Goal: Task Accomplishment & Management: Manage account settings

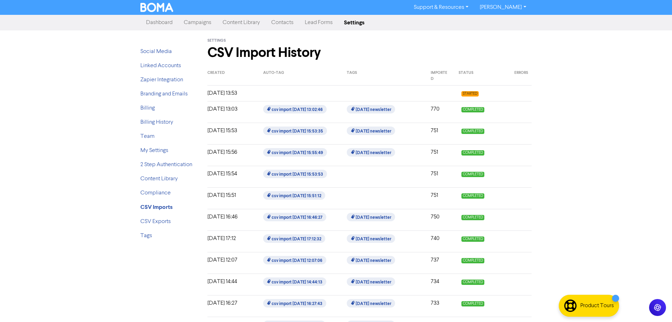
click at [242, 92] on div "[DATE] 13:53" at bounding box center [230, 93] width 56 height 8
click at [229, 91] on div "[DATE] 13:53" at bounding box center [230, 93] width 56 height 8
drag, startPoint x: 229, startPoint y: 91, endPoint x: 233, endPoint y: 90, distance: 3.7
click at [230, 90] on div "[DATE] 13:53" at bounding box center [230, 93] width 56 height 8
click at [446, 86] on div "[DATE] 13:53 STARTED" at bounding box center [370, 93] width 325 height 16
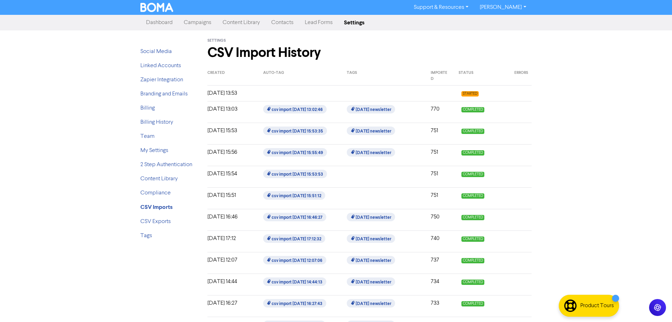
click at [451, 96] on div at bounding box center [440, 93] width 28 height 8
drag, startPoint x: 451, startPoint y: 96, endPoint x: 422, endPoint y: 94, distance: 28.6
click at [449, 96] on div at bounding box center [440, 93] width 28 height 8
click at [264, 92] on div at bounding box center [300, 93] width 84 height 8
click at [235, 92] on div "[DATE] 13:53" at bounding box center [230, 93] width 56 height 8
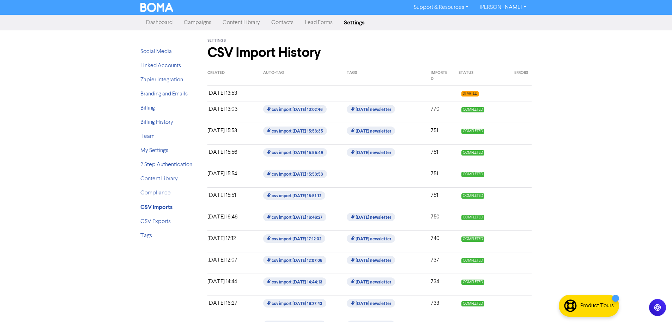
click at [235, 92] on div "[DATE] 13:53" at bounding box center [230, 93] width 56 height 8
click at [242, 92] on div "[DATE] 13:53" at bounding box center [230, 93] width 56 height 8
click at [159, 26] on link "Dashboard" at bounding box center [159, 23] width 38 height 14
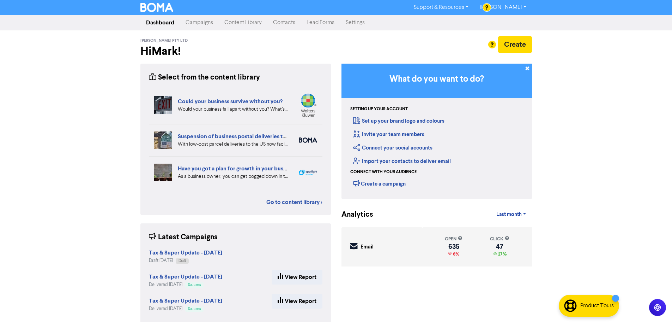
click at [275, 23] on link "Contacts" at bounding box center [285, 23] width 34 height 14
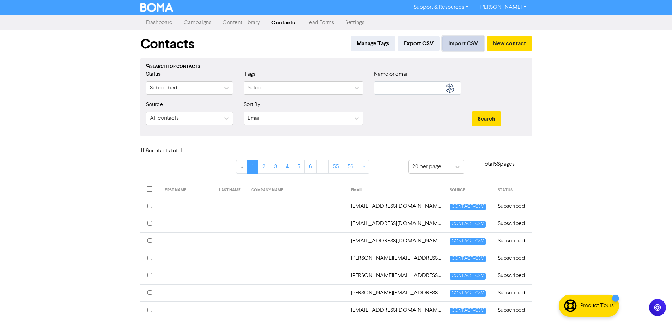
click at [460, 41] on button "Import CSV" at bounding box center [464, 43] width 42 height 15
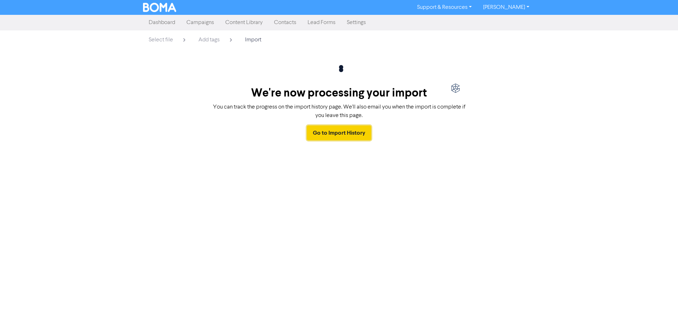
click at [344, 133] on link "Go to Import History" at bounding box center [339, 132] width 64 height 15
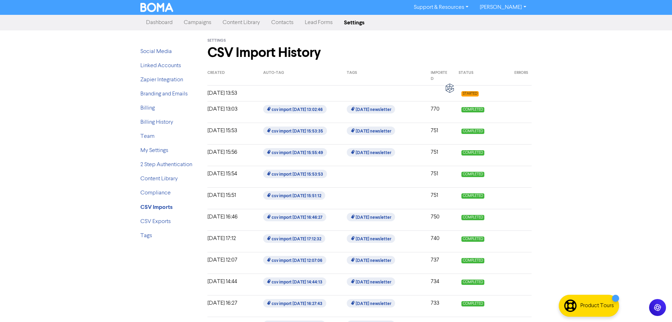
click at [374, 97] on div at bounding box center [384, 93] width 84 height 8
click at [261, 93] on div at bounding box center [300, 93] width 84 height 8
click at [227, 93] on div "[DATE] 13:53" at bounding box center [230, 93] width 56 height 8
click at [226, 93] on div "[DATE] 13:53" at bounding box center [230, 93] width 56 height 8
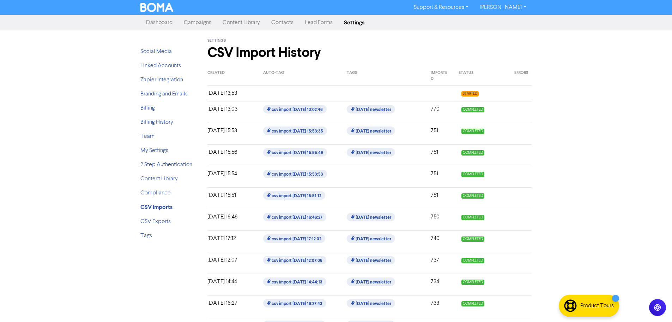
click at [269, 93] on div at bounding box center [300, 93] width 84 height 8
drag, startPoint x: 469, startPoint y: 95, endPoint x: 462, endPoint y: 92, distance: 6.8
click at [468, 94] on span "STARTED" at bounding box center [470, 93] width 17 height 5
